Goal: Book appointment/travel/reservation

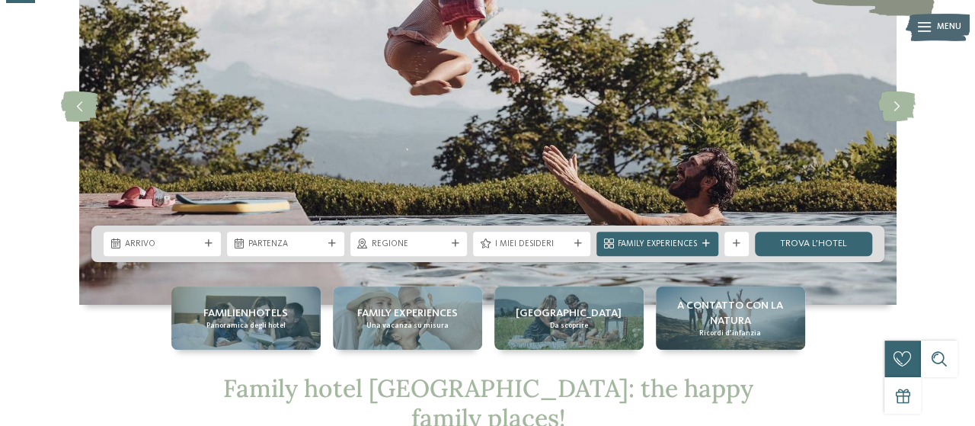
scroll to position [305, 0]
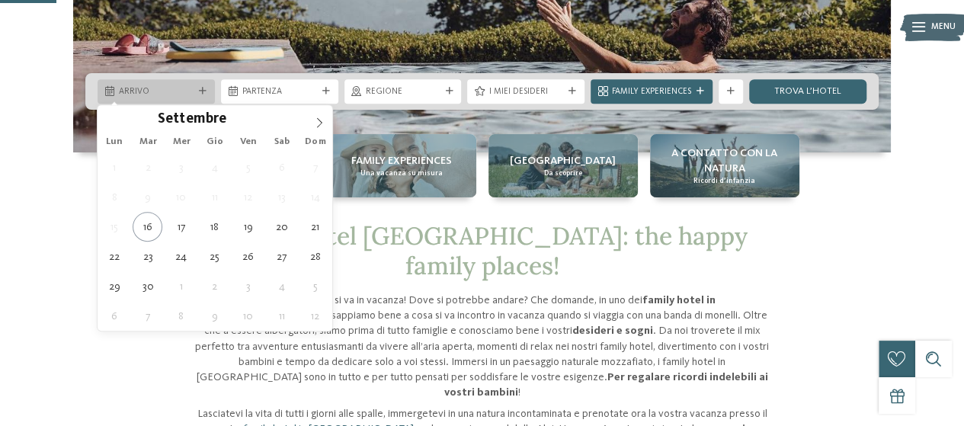
click at [182, 94] on span "Arrivo" at bounding box center [156, 92] width 75 height 12
click at [317, 125] on icon at bounding box center [319, 122] width 11 height 11
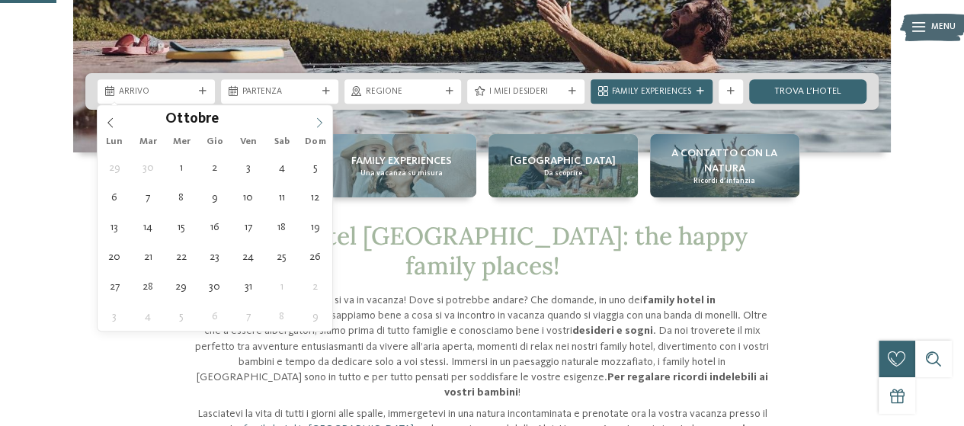
click at [317, 125] on icon at bounding box center [319, 122] width 11 height 11
type input "****"
click at [317, 125] on icon at bounding box center [319, 122] width 11 height 11
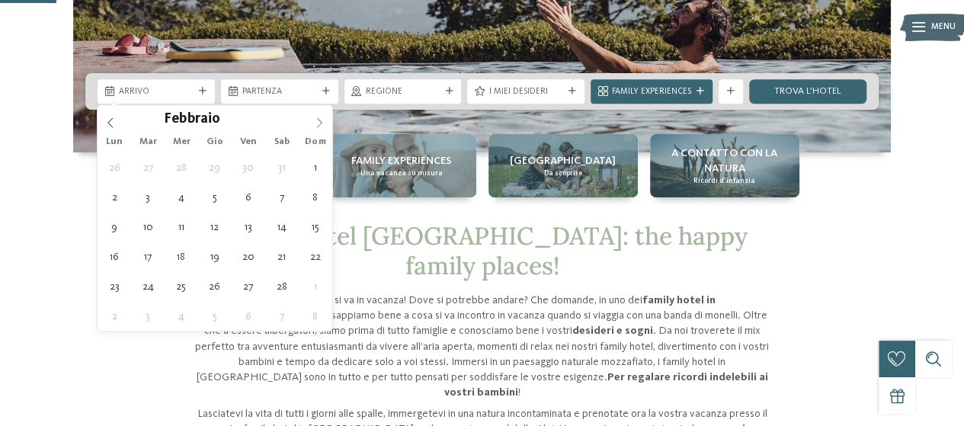
click at [317, 125] on icon at bounding box center [319, 122] width 11 height 11
click at [317, 126] on icon at bounding box center [319, 122] width 5 height 10
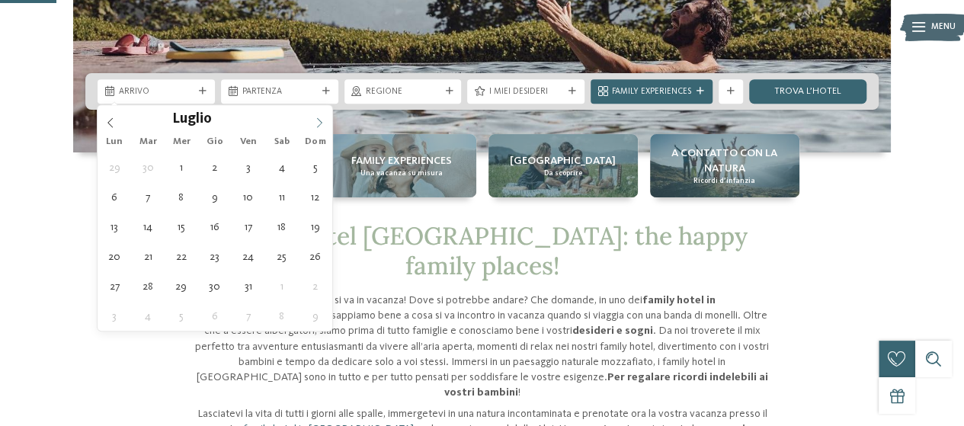
click at [317, 126] on icon at bounding box center [319, 122] width 5 height 10
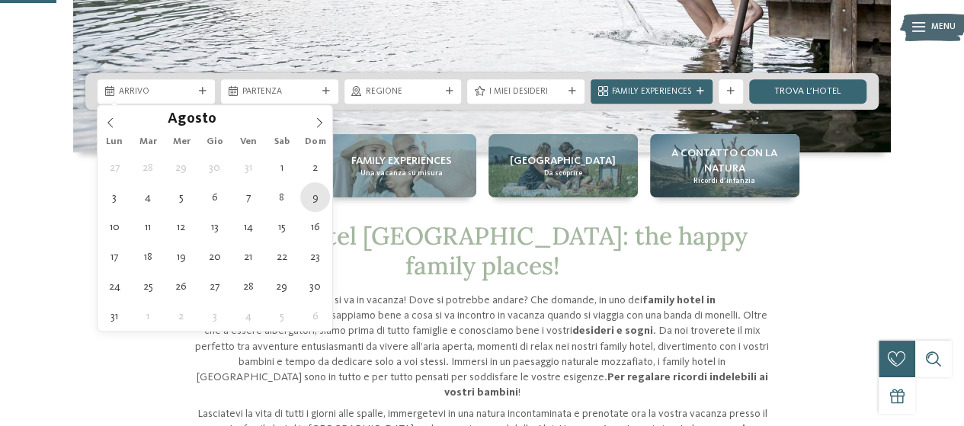
type div "09.08.2026"
type input "****"
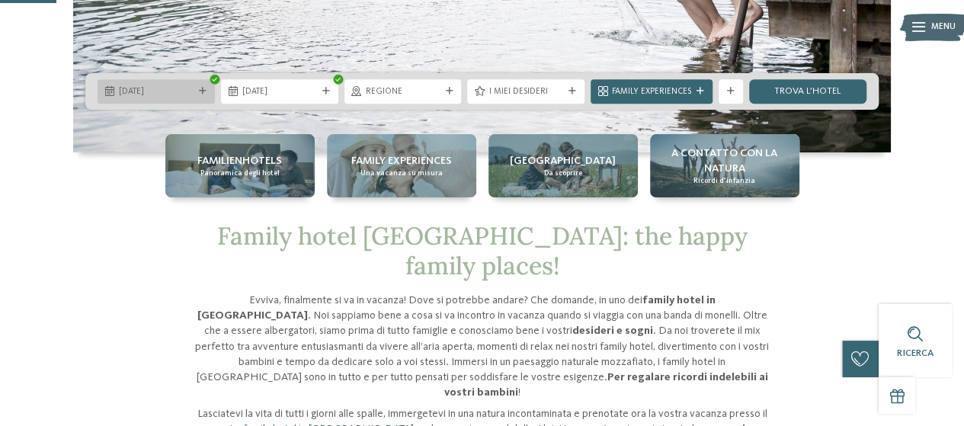
click at [149, 91] on span "09.08.2026" at bounding box center [156, 92] width 75 height 12
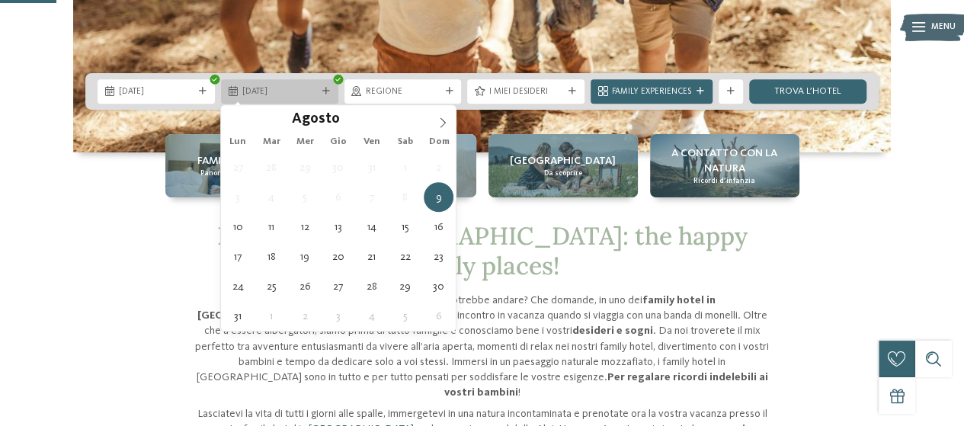
click at [268, 91] on span "09.08.2026" at bounding box center [279, 92] width 75 height 12
type div "16.08.2026"
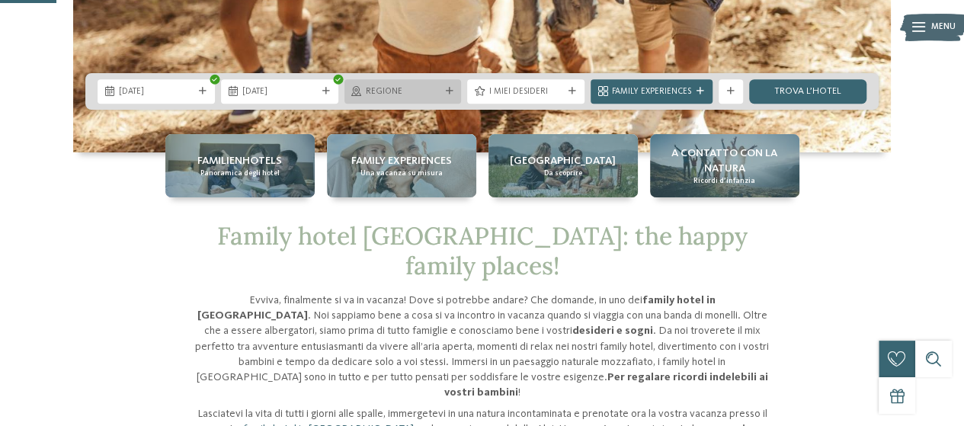
click at [386, 86] on span "Regione" at bounding box center [403, 92] width 75 height 12
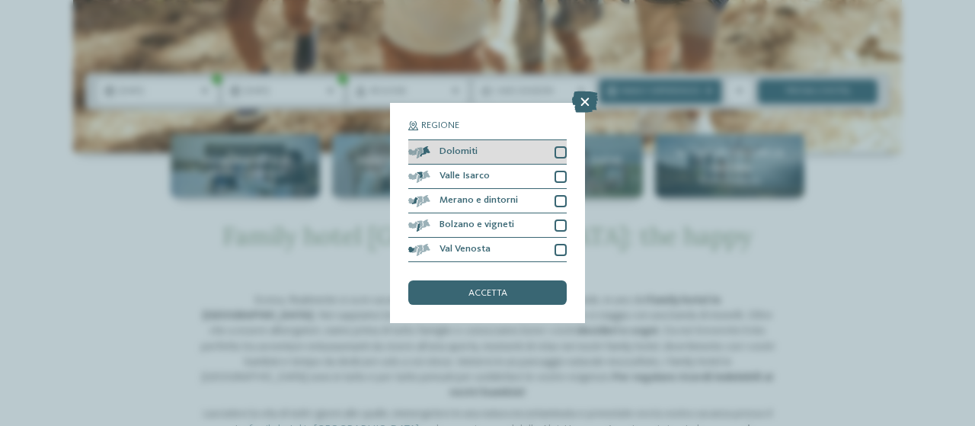
click at [559, 150] on div at bounding box center [561, 152] width 12 height 12
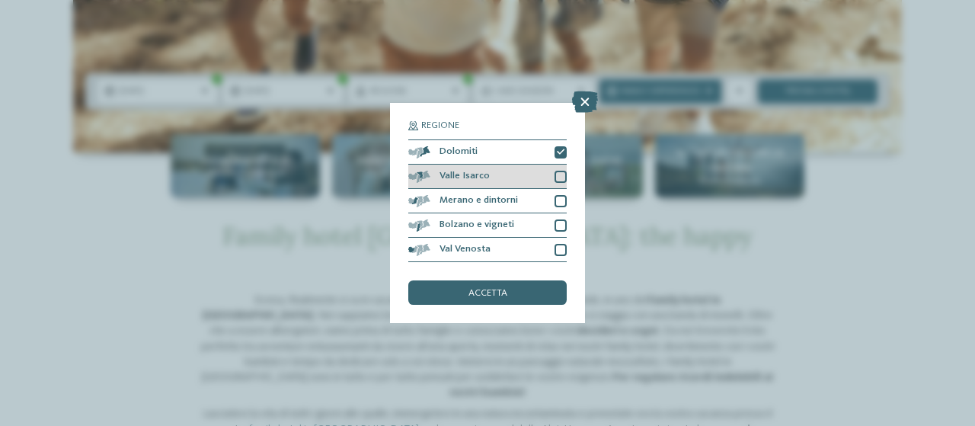
click at [559, 179] on div at bounding box center [561, 177] width 12 height 12
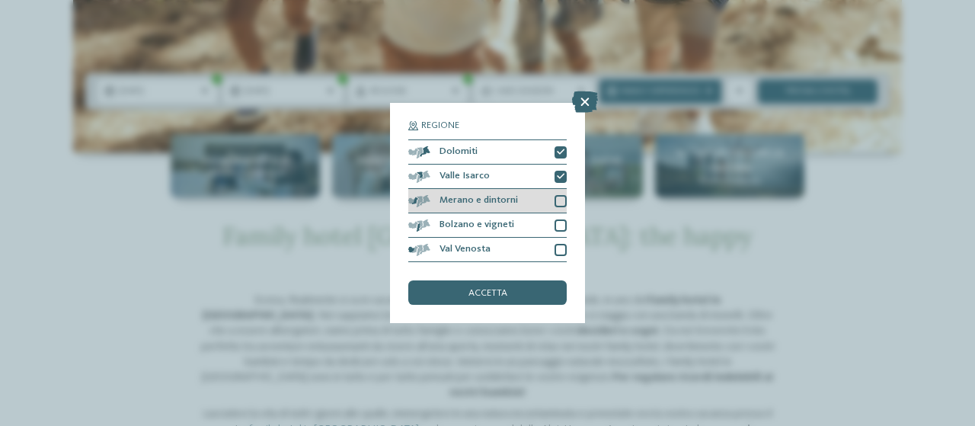
drag, startPoint x: 556, startPoint y: 203, endPoint x: 558, endPoint y: 211, distance: 7.8
click at [556, 203] on div at bounding box center [561, 201] width 12 height 12
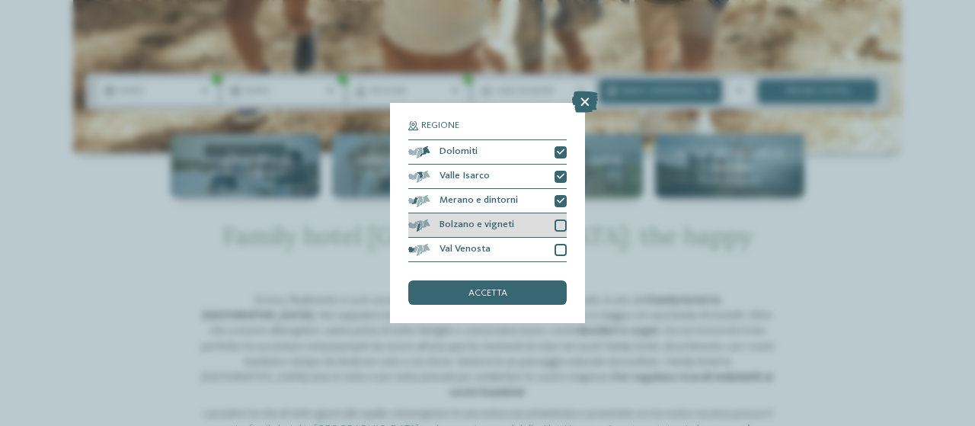
click at [559, 229] on div at bounding box center [561, 225] width 12 height 12
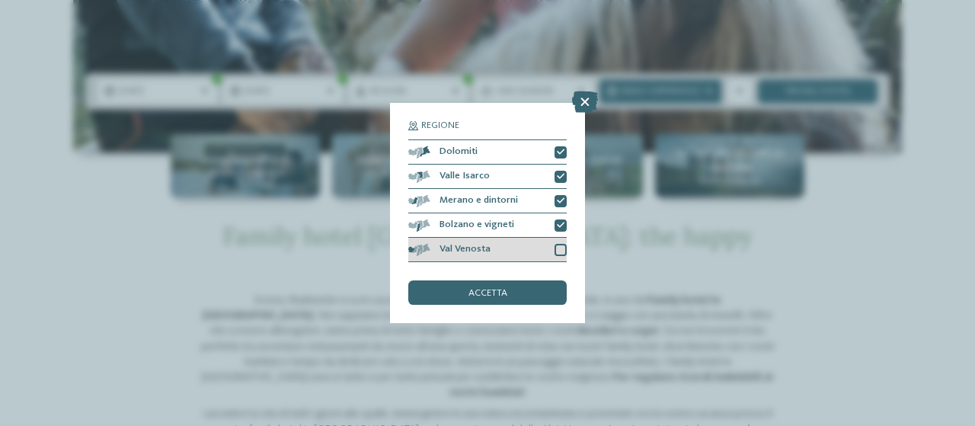
click at [559, 250] on div at bounding box center [561, 250] width 12 height 12
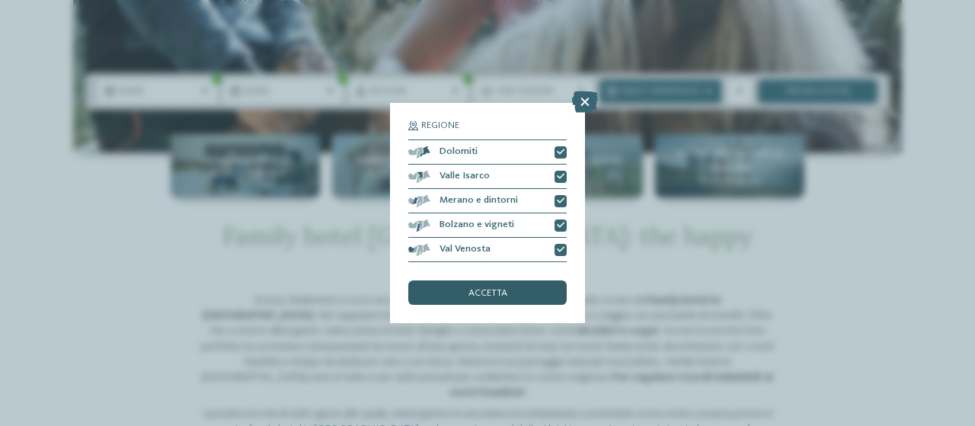
click at [524, 286] on div "accetta" at bounding box center [487, 292] width 159 height 24
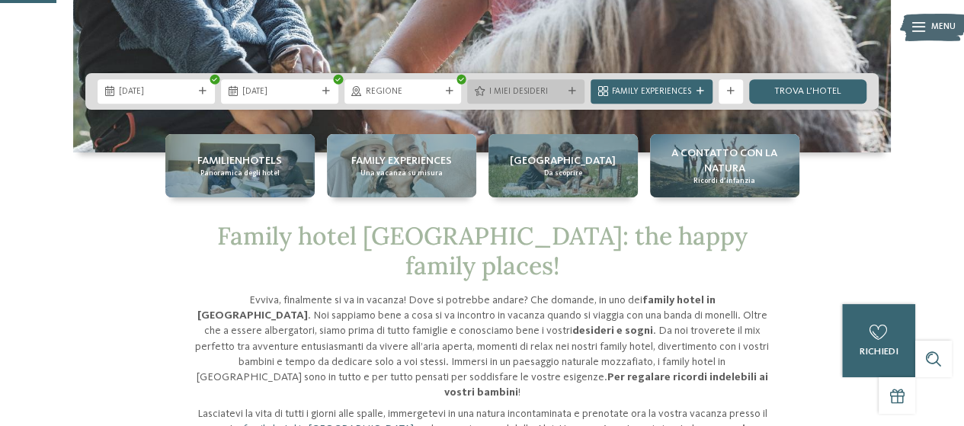
click at [508, 84] on div "I miei desideri" at bounding box center [525, 91] width 117 height 24
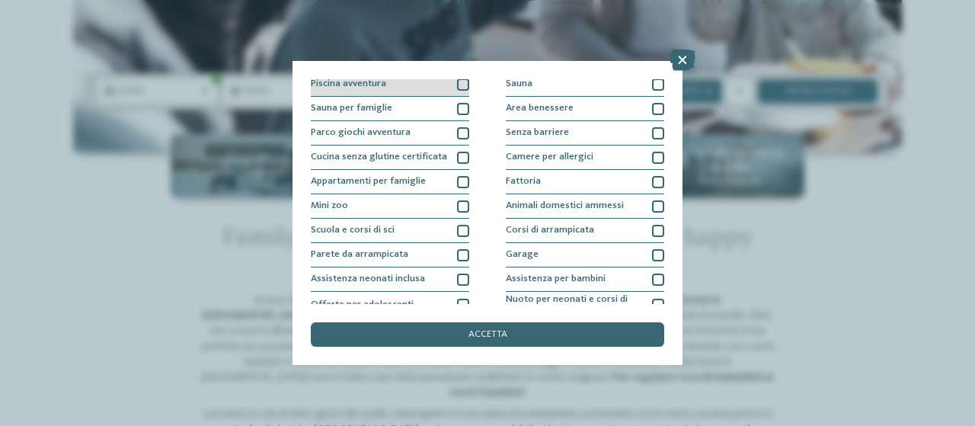
scroll to position [76, 0]
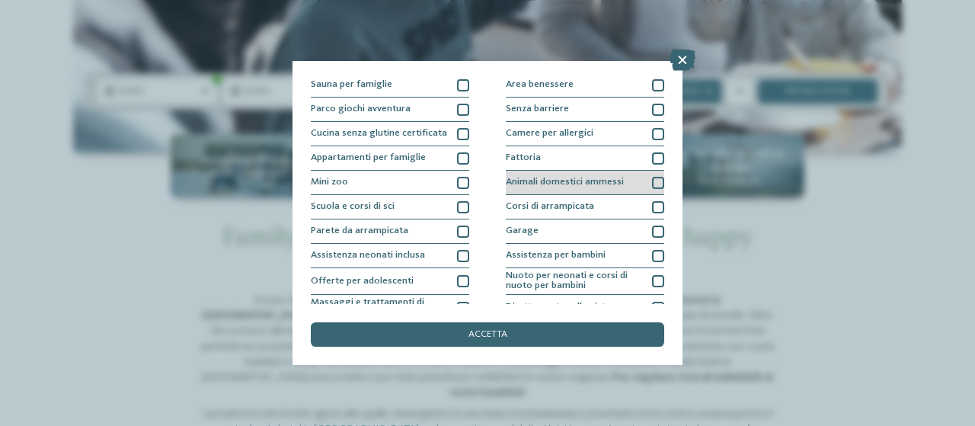
click at [520, 176] on div "Animali domestici ammessi" at bounding box center [585, 183] width 159 height 24
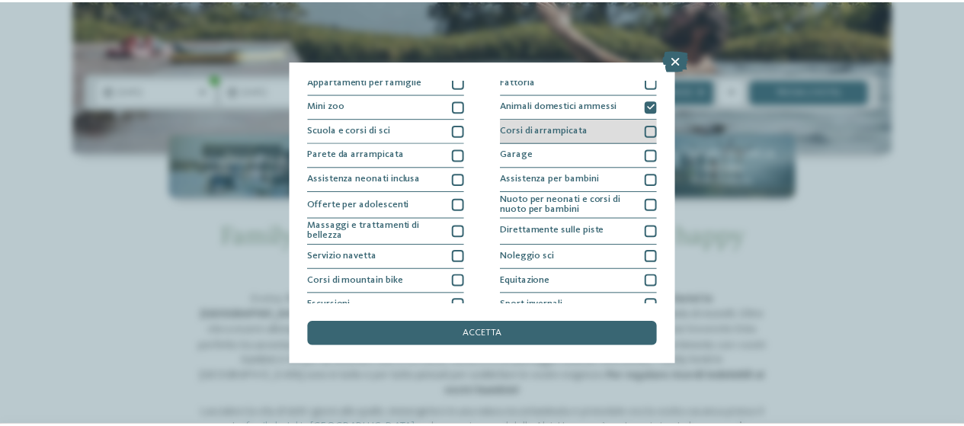
scroll to position [213, 0]
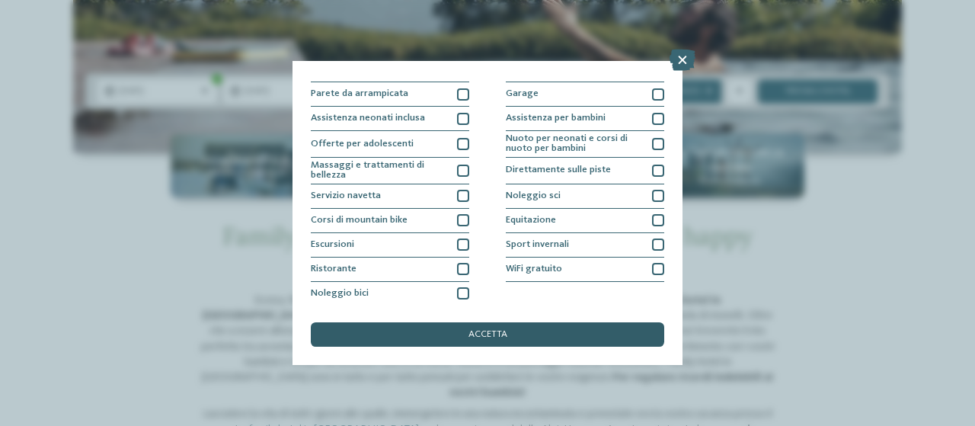
click at [488, 334] on span "accetta" at bounding box center [488, 335] width 39 height 10
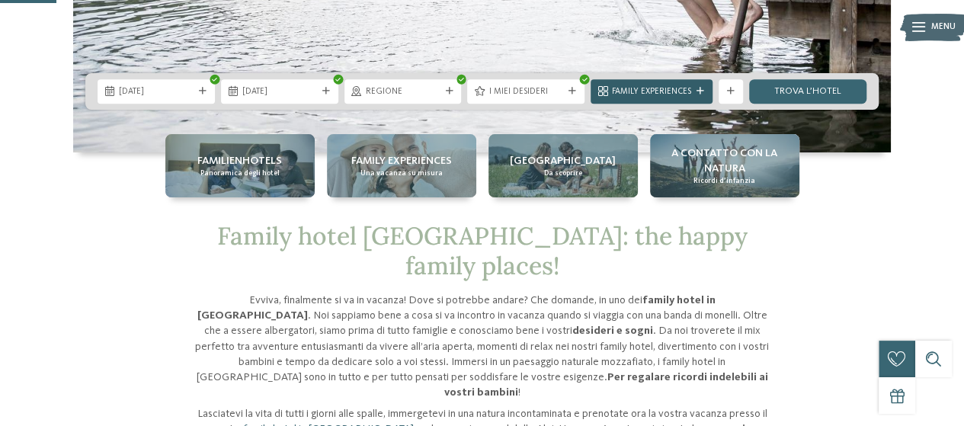
click at [658, 89] on span "Family Experiences" at bounding box center [651, 92] width 79 height 12
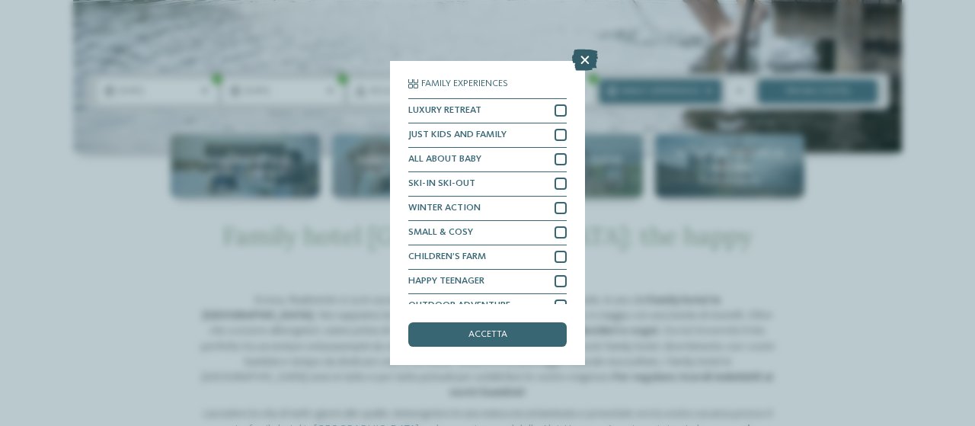
click at [582, 67] on icon at bounding box center [585, 60] width 26 height 21
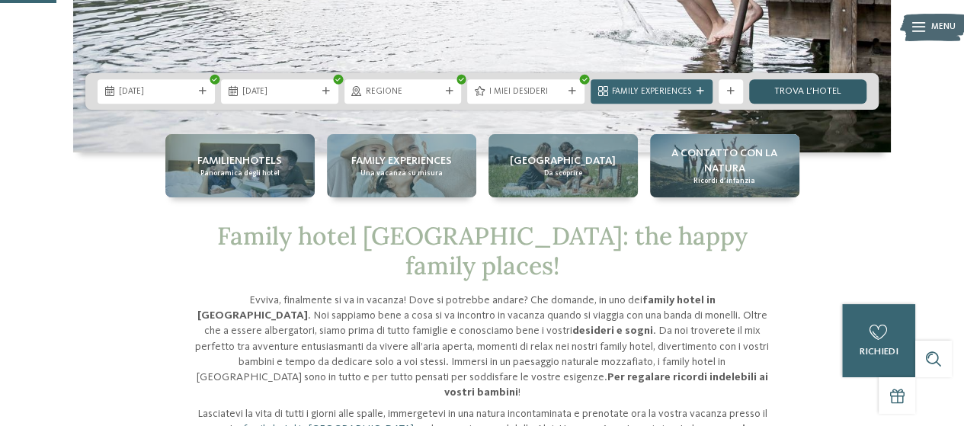
click at [807, 88] on link "trova l’hotel" at bounding box center [807, 91] width 117 height 24
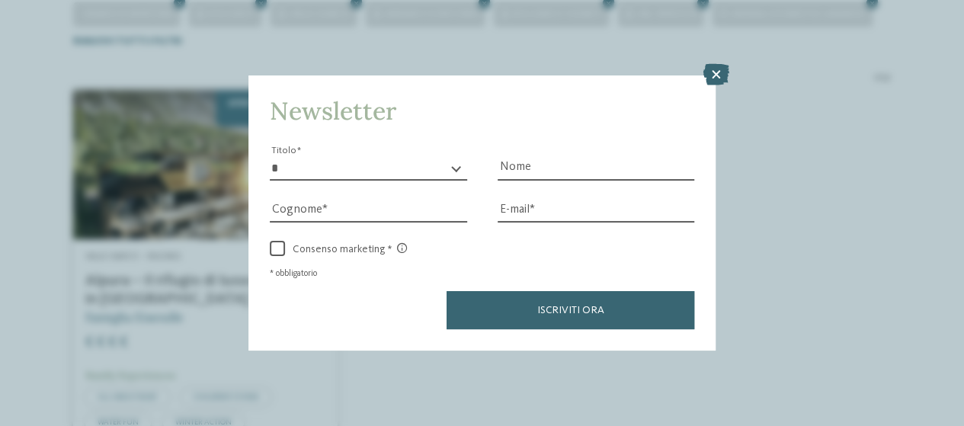
scroll to position [529, 0]
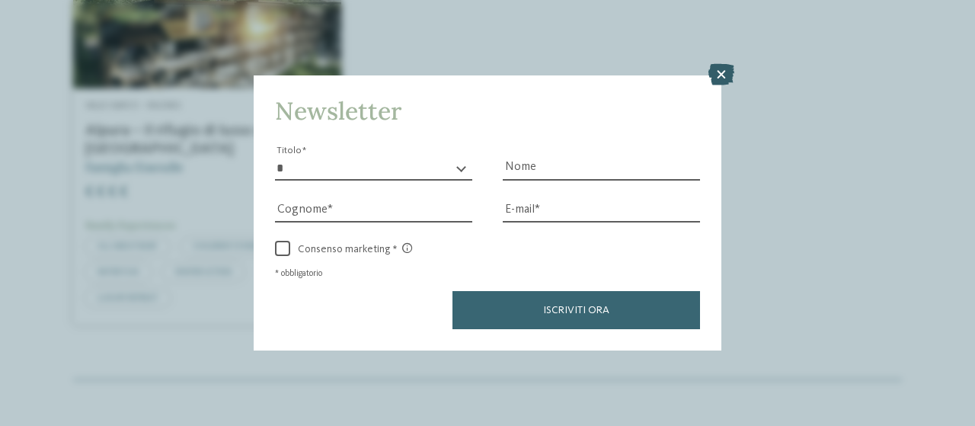
click at [721, 72] on icon at bounding box center [722, 74] width 26 height 21
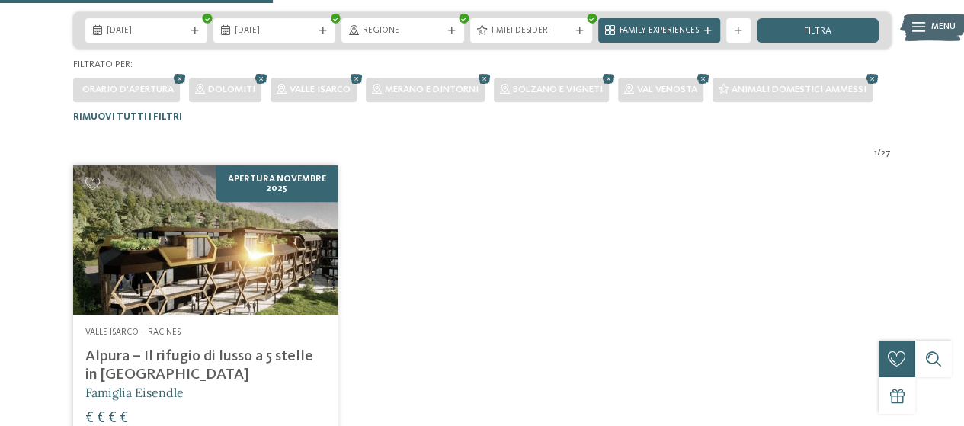
scroll to position [300, 0]
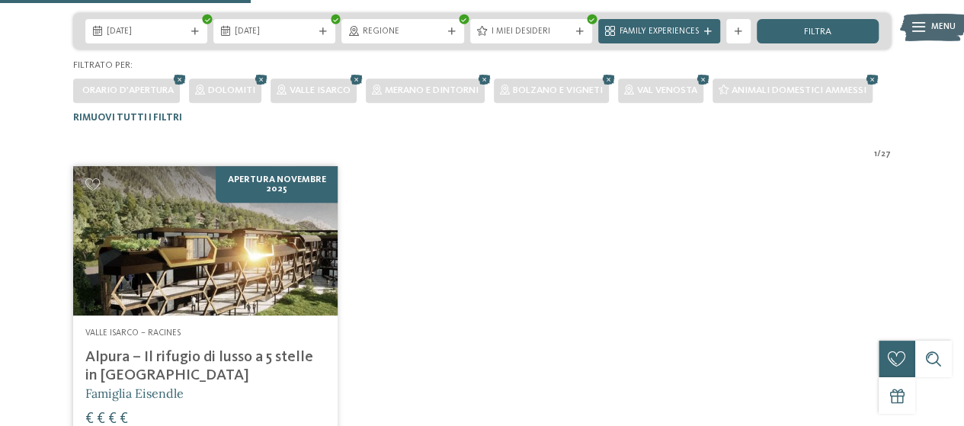
click at [192, 268] on img at bounding box center [205, 240] width 264 height 149
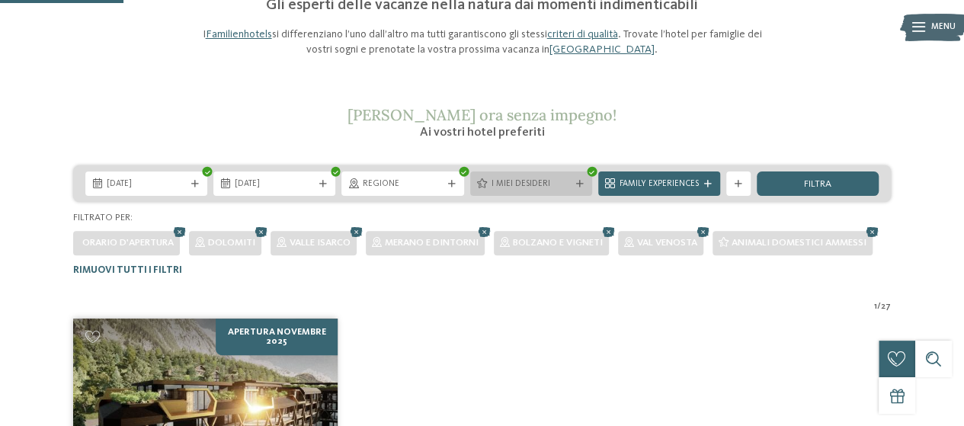
click at [547, 187] on span "I miei desideri" at bounding box center [531, 184] width 79 height 12
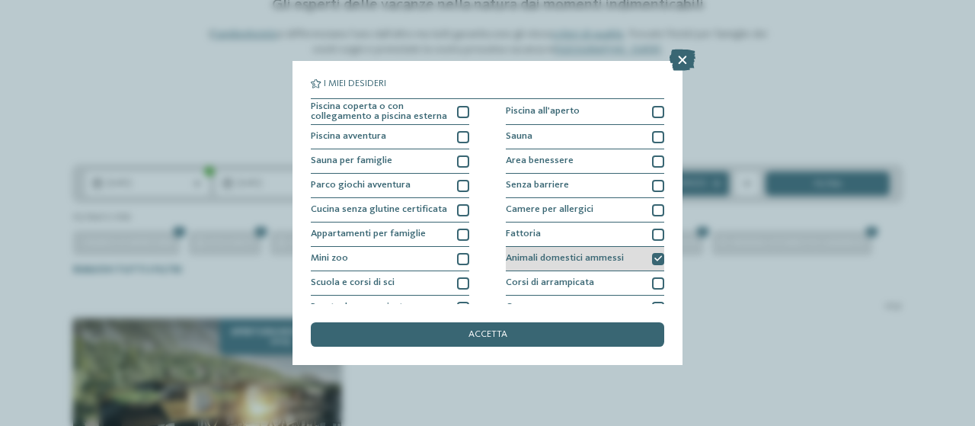
click at [656, 259] on div at bounding box center [658, 259] width 12 height 12
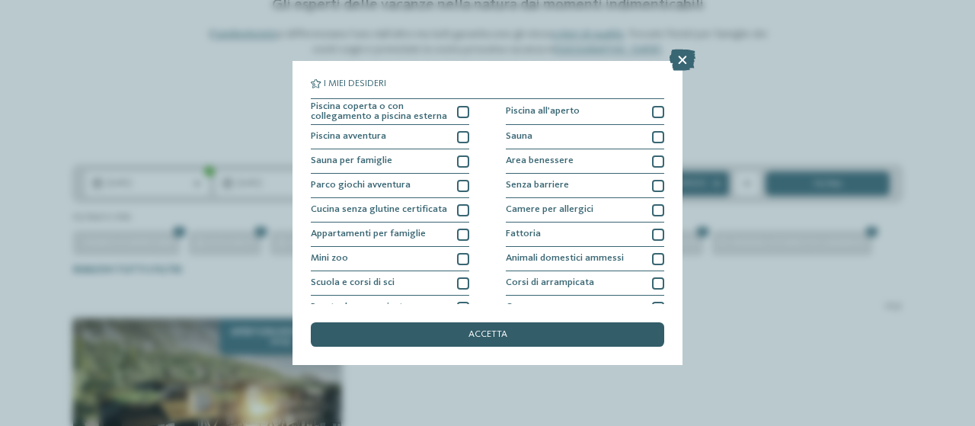
click at [616, 322] on div "I miei desideri Piscina coperta o con collegamento a piscina esterna Piscina al…" at bounding box center [488, 212] width 354 height 267
click at [613, 330] on div "accetta" at bounding box center [488, 334] width 354 height 24
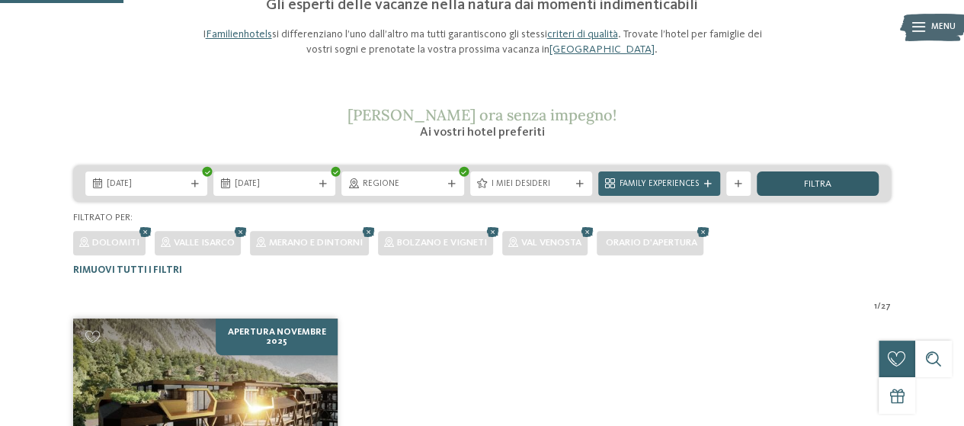
click at [796, 180] on div "filtra" at bounding box center [818, 183] width 122 height 24
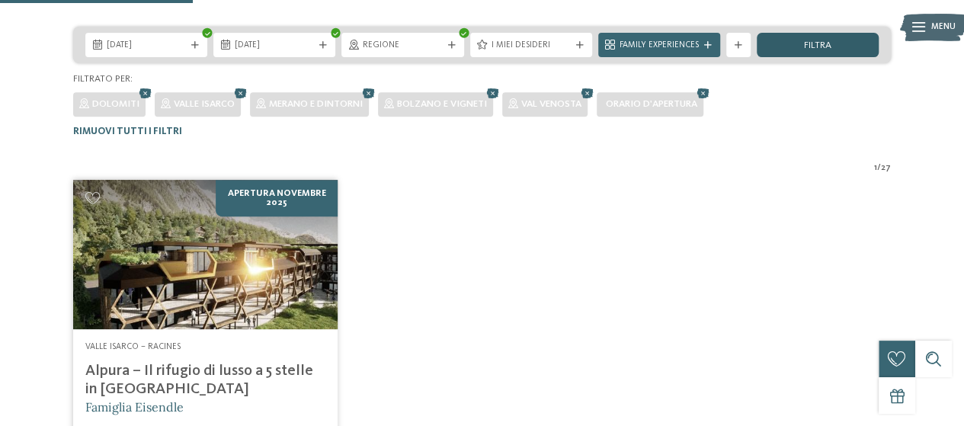
scroll to position [224, 0]
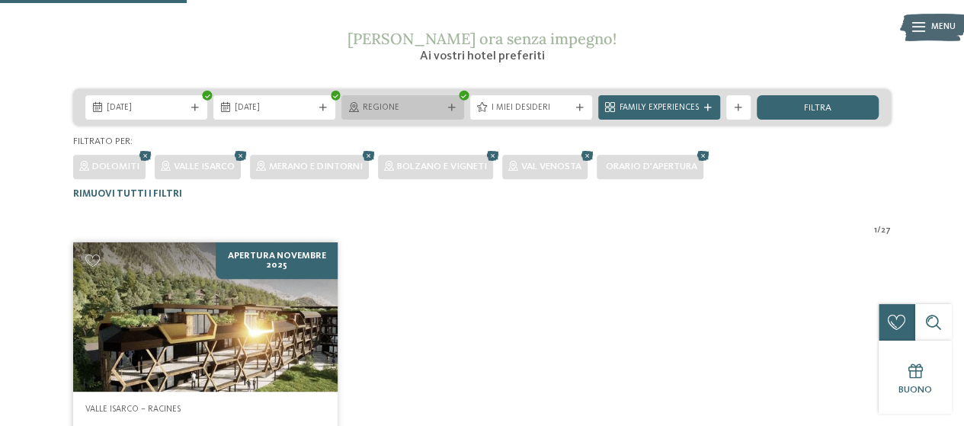
click at [437, 105] on span "Regione" at bounding box center [402, 108] width 79 height 12
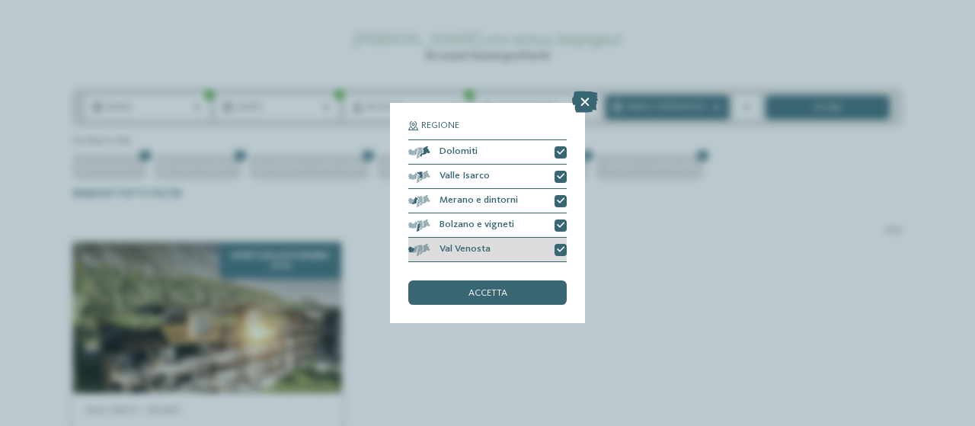
click at [559, 248] on icon at bounding box center [561, 250] width 8 height 8
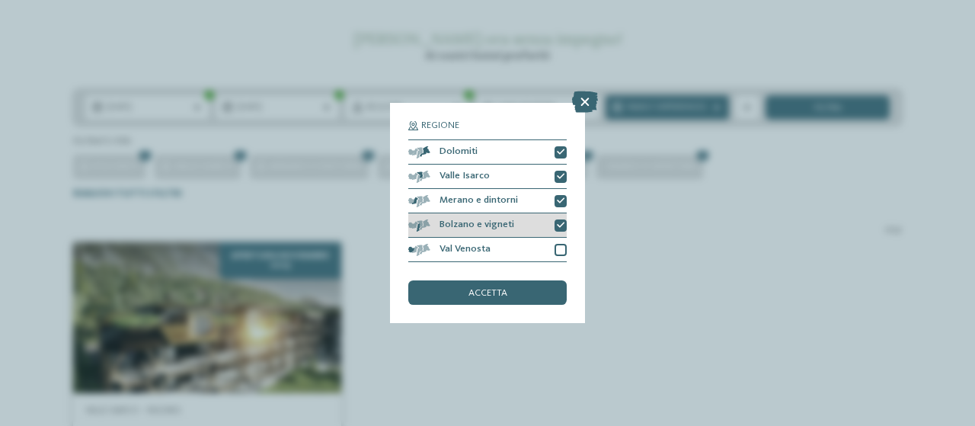
click at [562, 228] on icon at bounding box center [561, 226] width 8 height 8
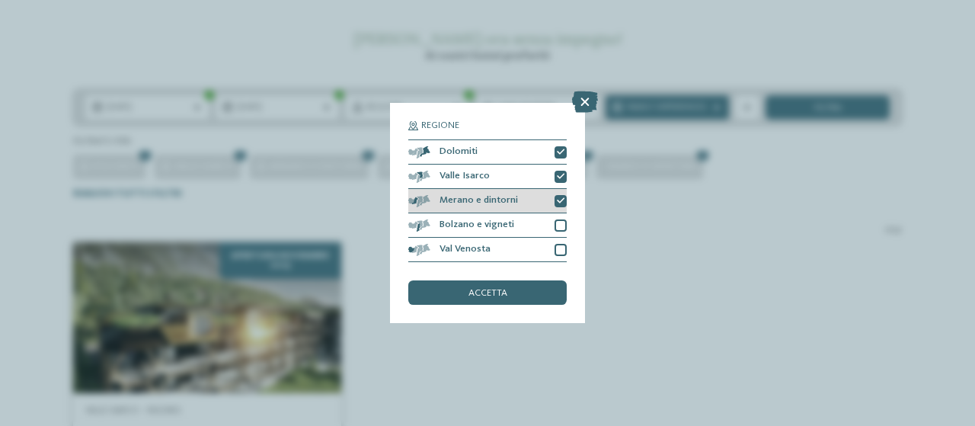
click at [563, 199] on icon at bounding box center [561, 201] width 8 height 8
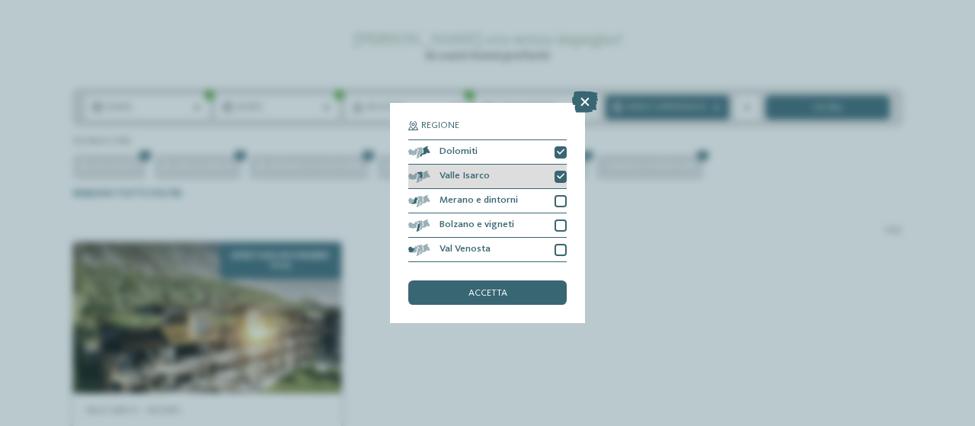
click at [562, 176] on icon at bounding box center [561, 177] width 8 height 8
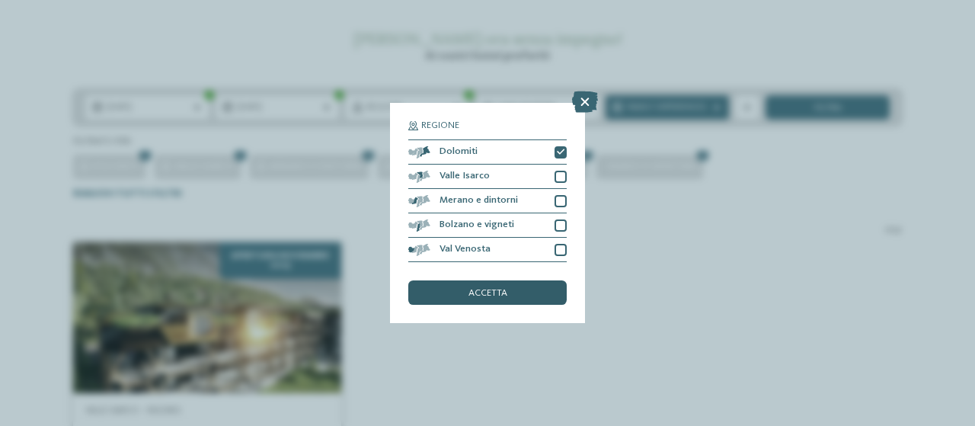
click at [508, 289] on div "accetta" at bounding box center [487, 292] width 159 height 24
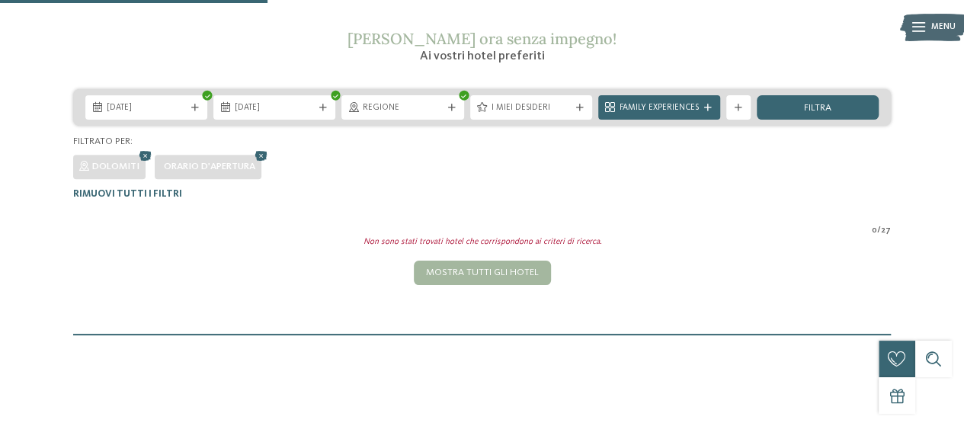
click at [224, 167] on span "Orario d'apertura" at bounding box center [209, 167] width 91 height 10
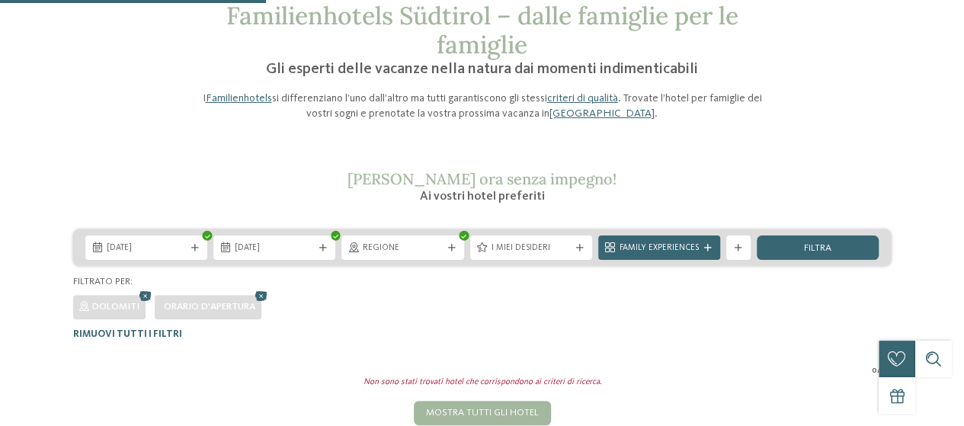
scroll to position [229, 0]
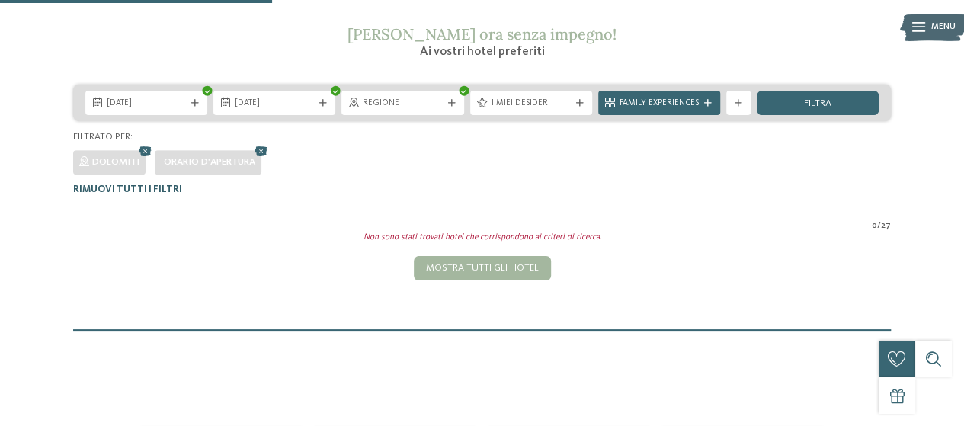
click at [123, 187] on span "Rimuovi tutti i filtri" at bounding box center [127, 189] width 109 height 10
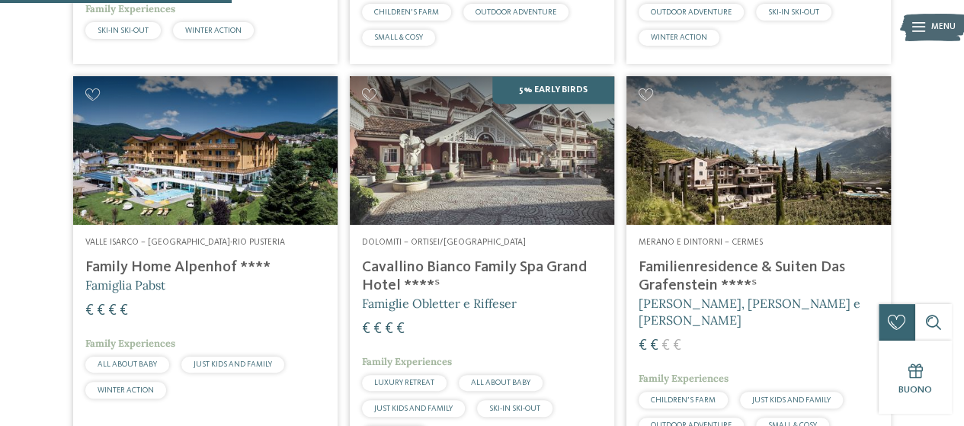
scroll to position [1065, 0]
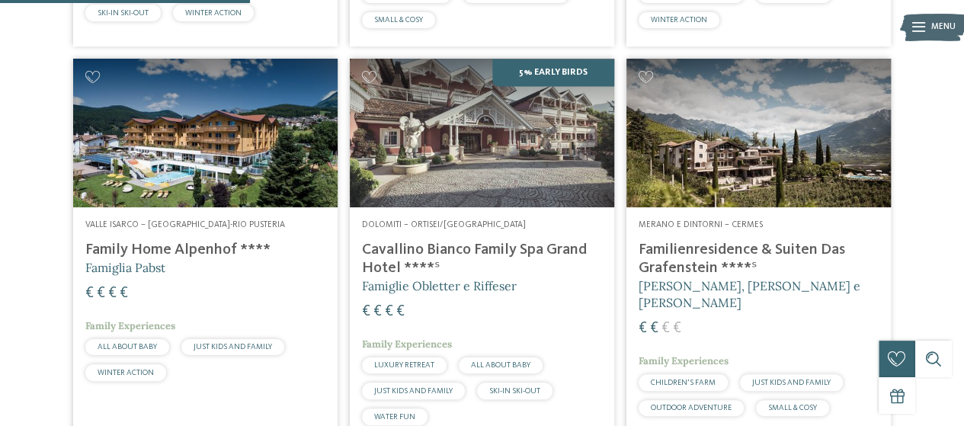
click at [658, 151] on img at bounding box center [758, 133] width 264 height 149
click at [594, 144] on img at bounding box center [482, 133] width 264 height 149
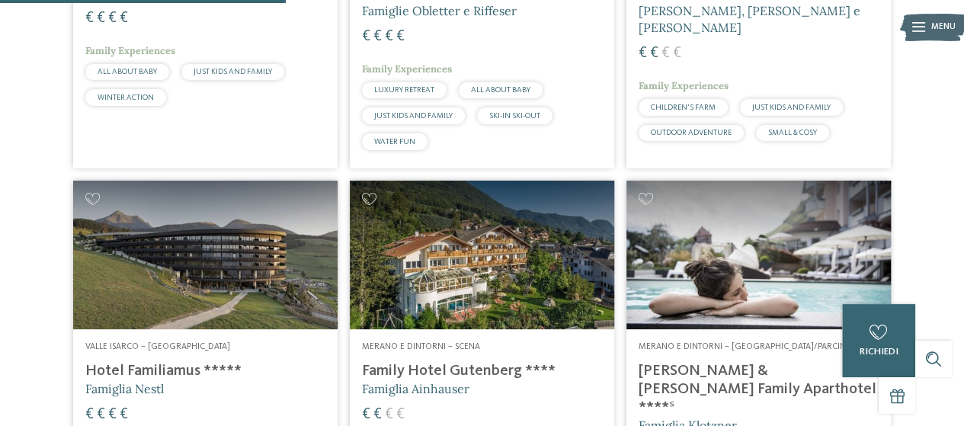
scroll to position [1446, 0]
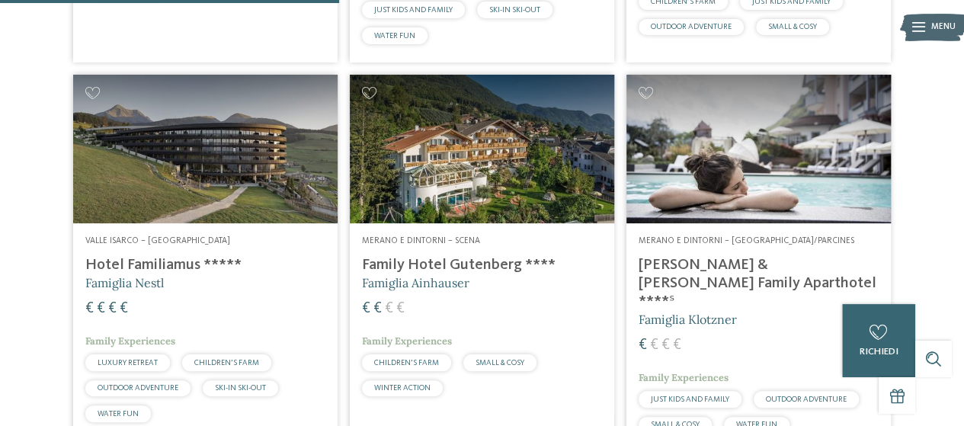
click at [724, 159] on img at bounding box center [758, 149] width 264 height 149
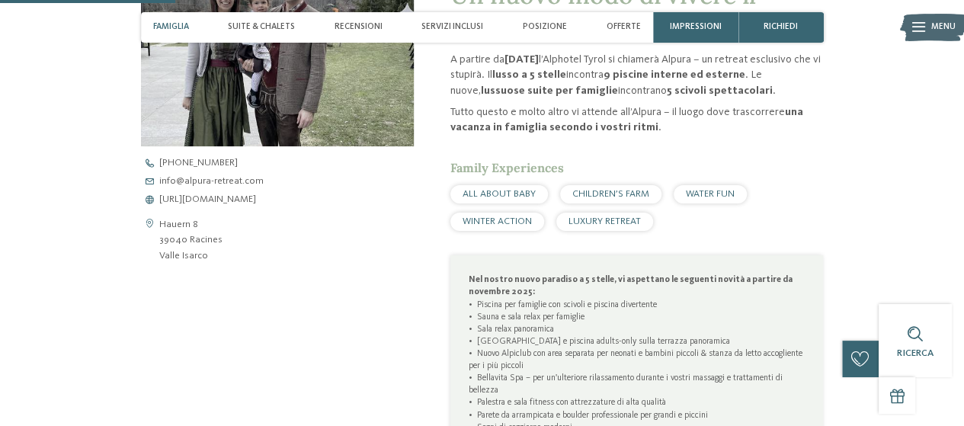
scroll to position [152, 0]
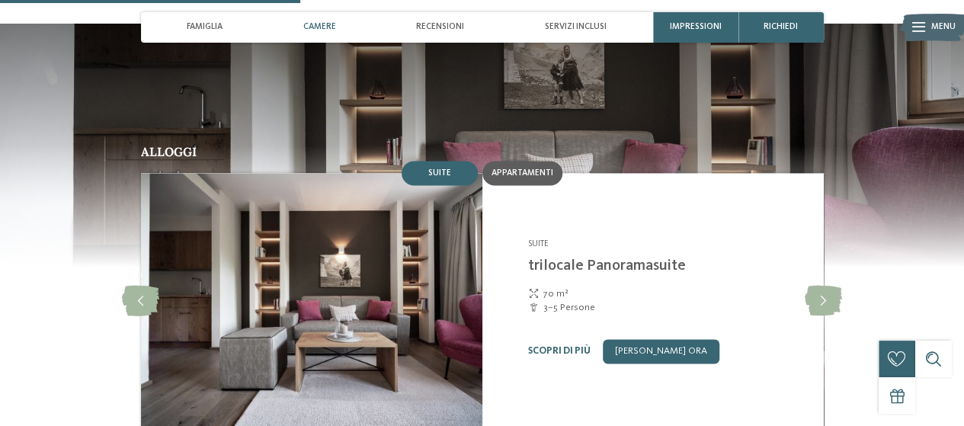
scroll to position [1219, 0]
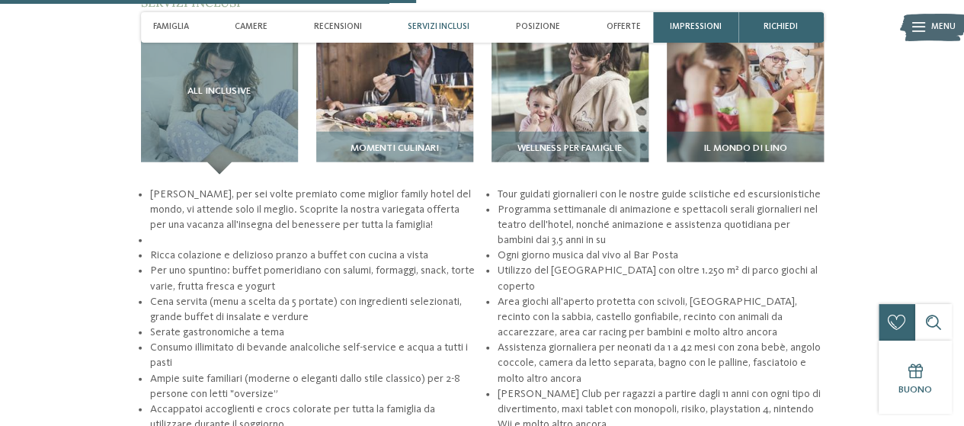
scroll to position [1981, 0]
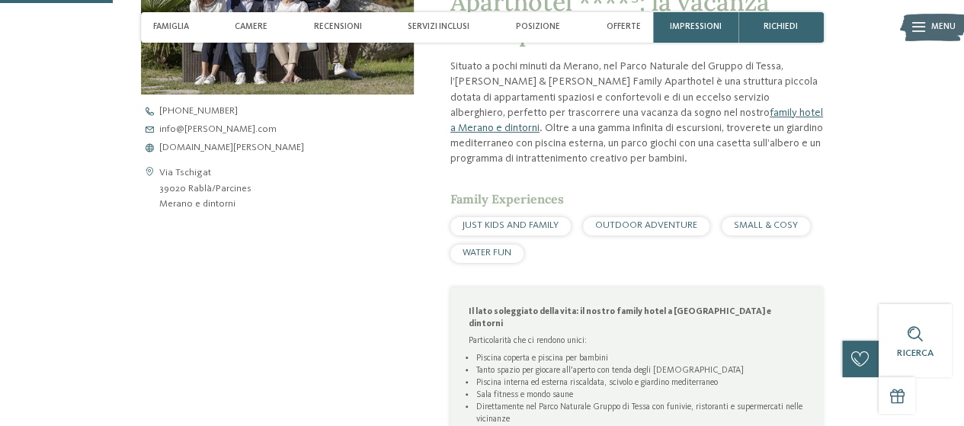
scroll to position [457, 0]
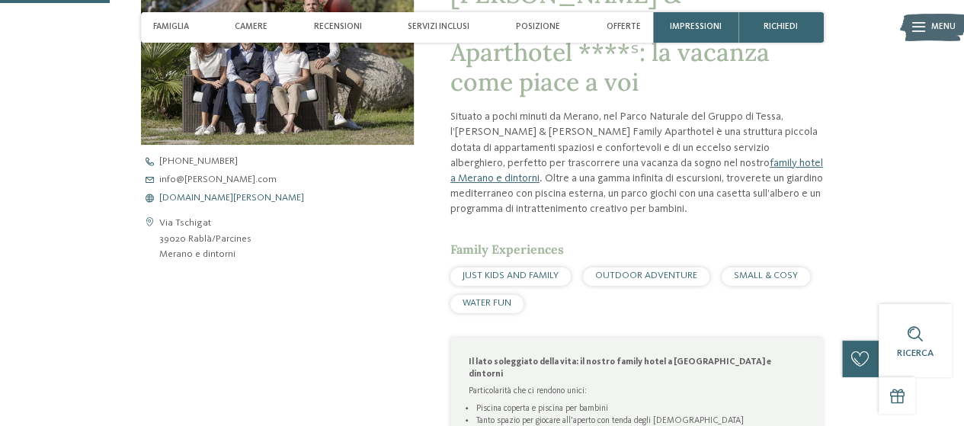
click at [223, 197] on span "[DOMAIN_NAME][PERSON_NAME]" at bounding box center [231, 199] width 145 height 10
